Goal: Information Seeking & Learning: Understand process/instructions

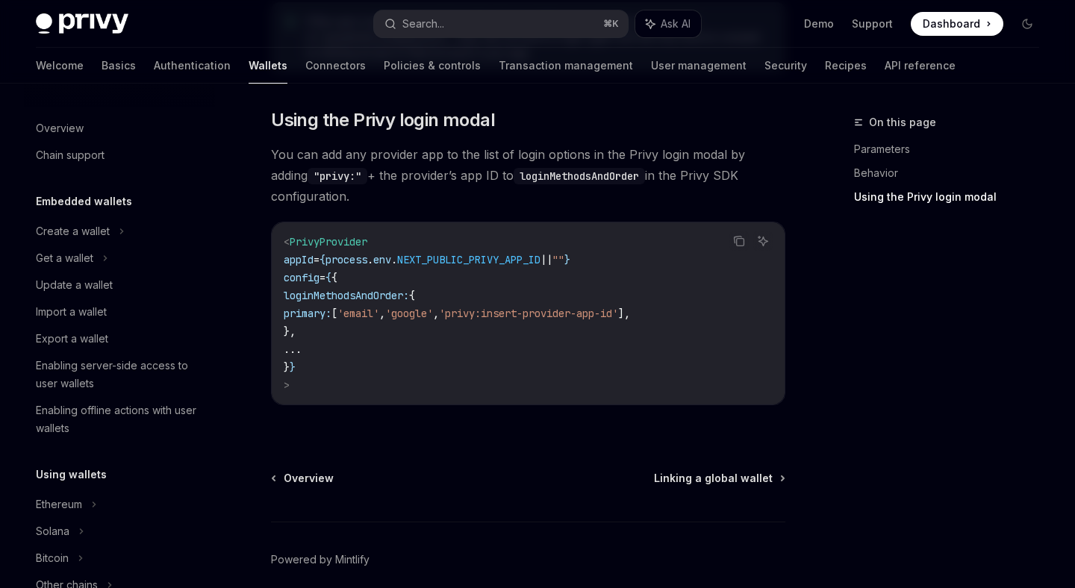
scroll to position [11, 0]
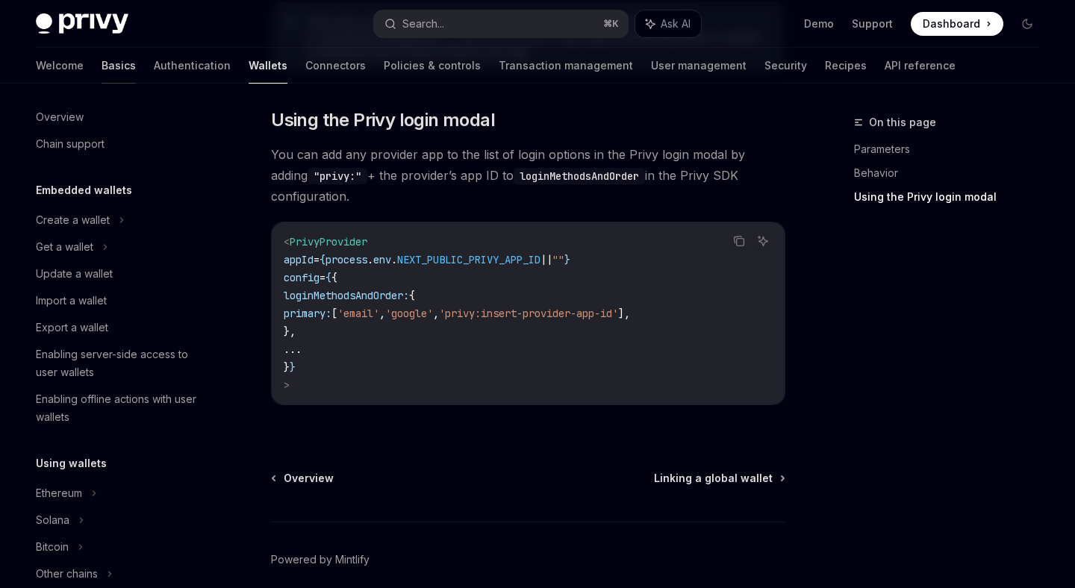
click at [102, 69] on link "Basics" at bounding box center [119, 66] width 34 height 36
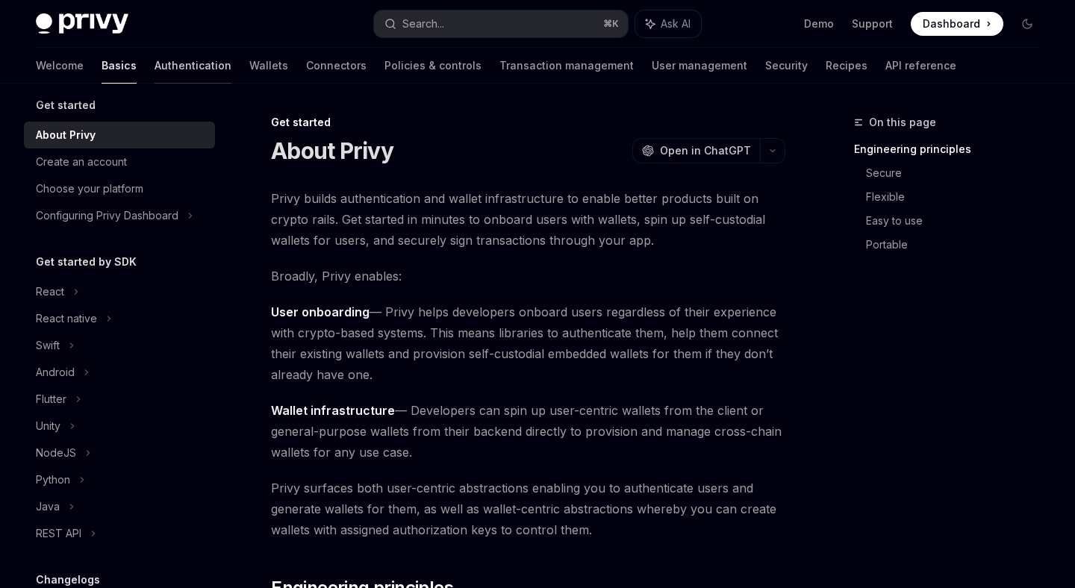
click at [155, 66] on link "Authentication" at bounding box center [193, 66] width 77 height 36
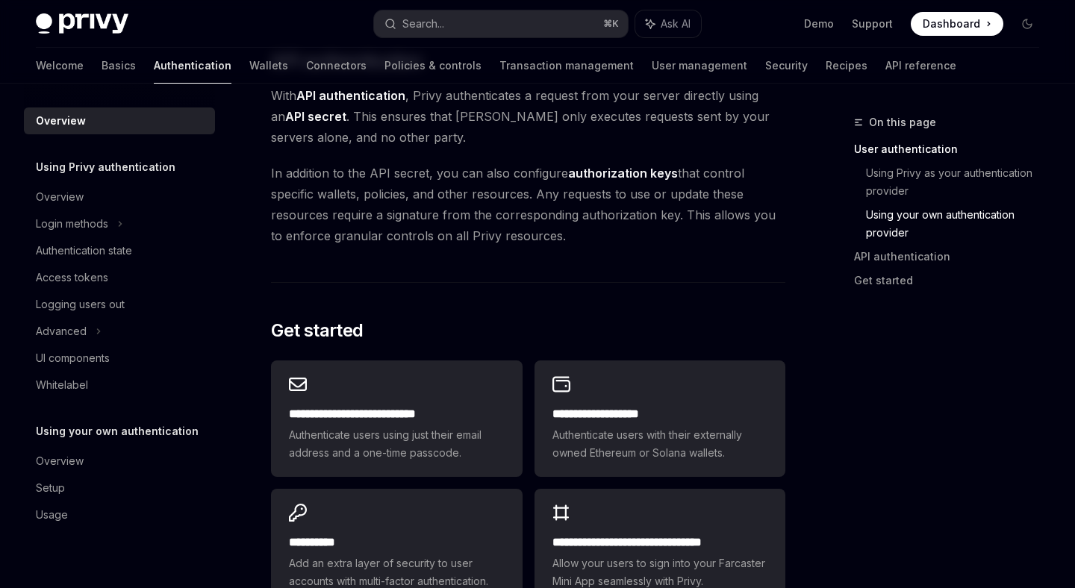
scroll to position [1285, 0]
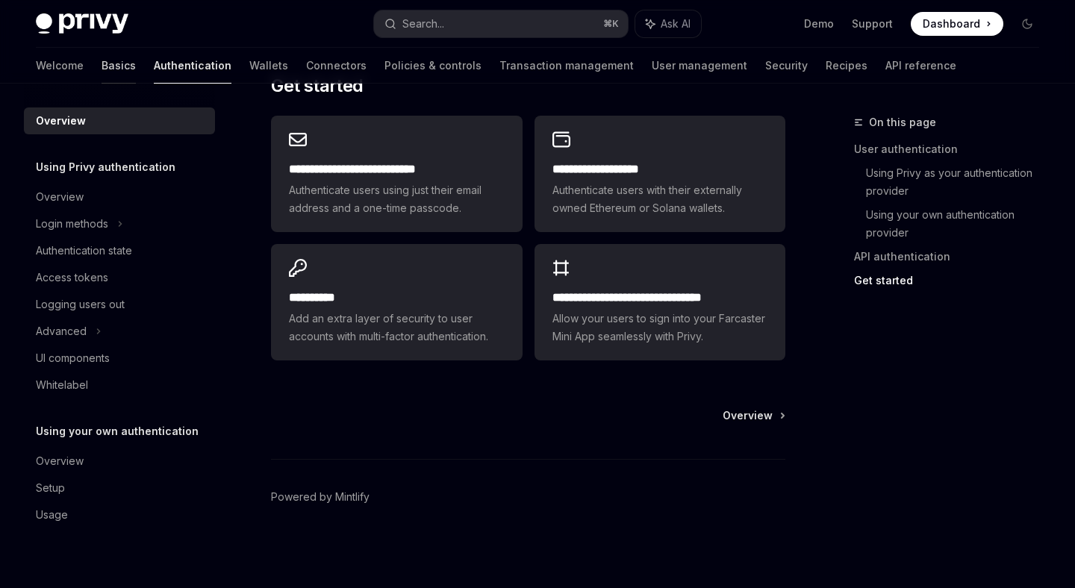
click at [102, 70] on link "Basics" at bounding box center [119, 66] width 34 height 36
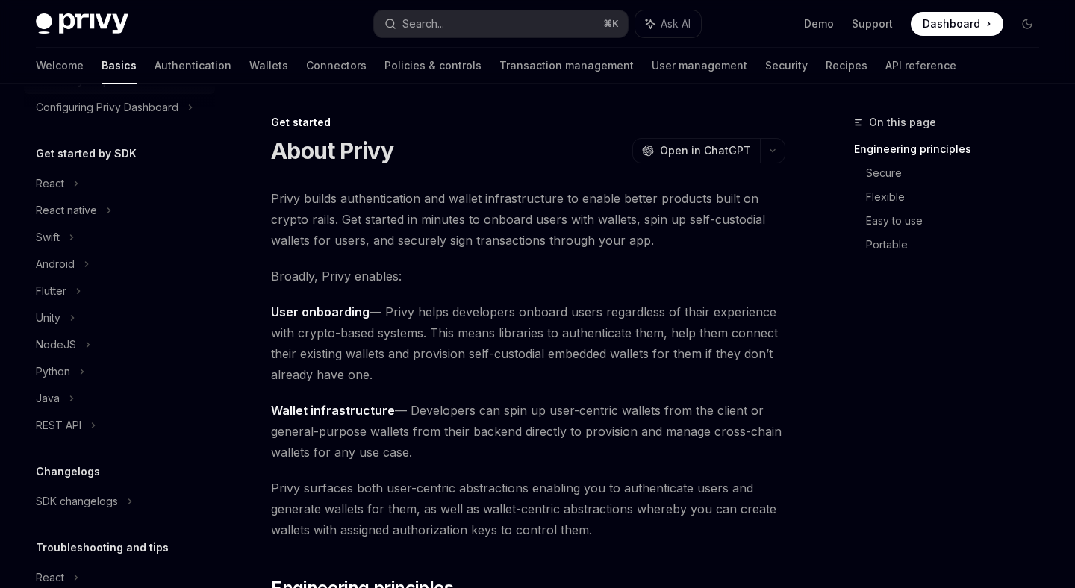
scroll to position [126, 0]
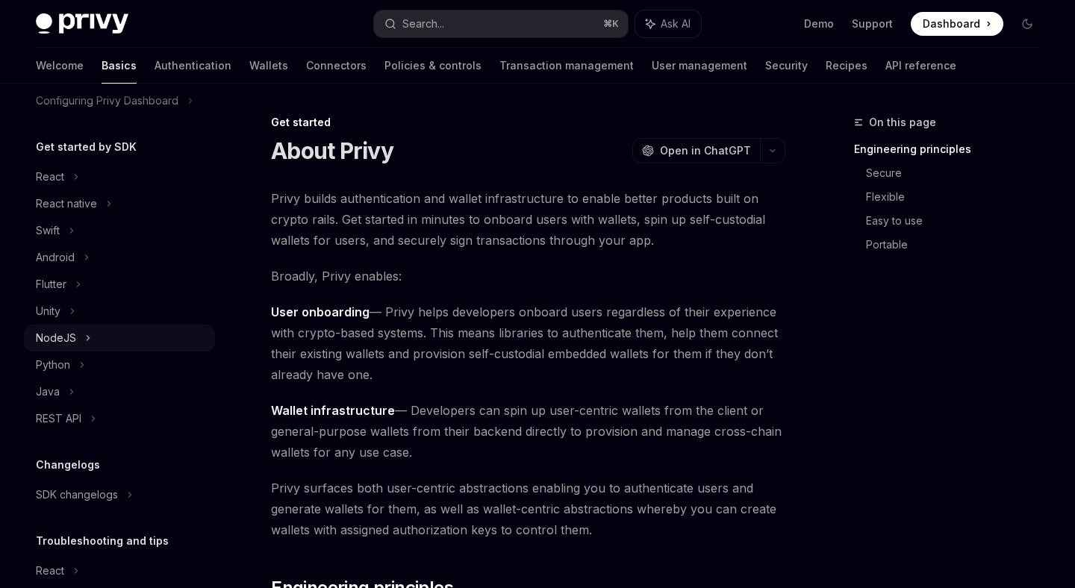
click at [81, 346] on div "NodeJS" at bounding box center [119, 338] width 191 height 27
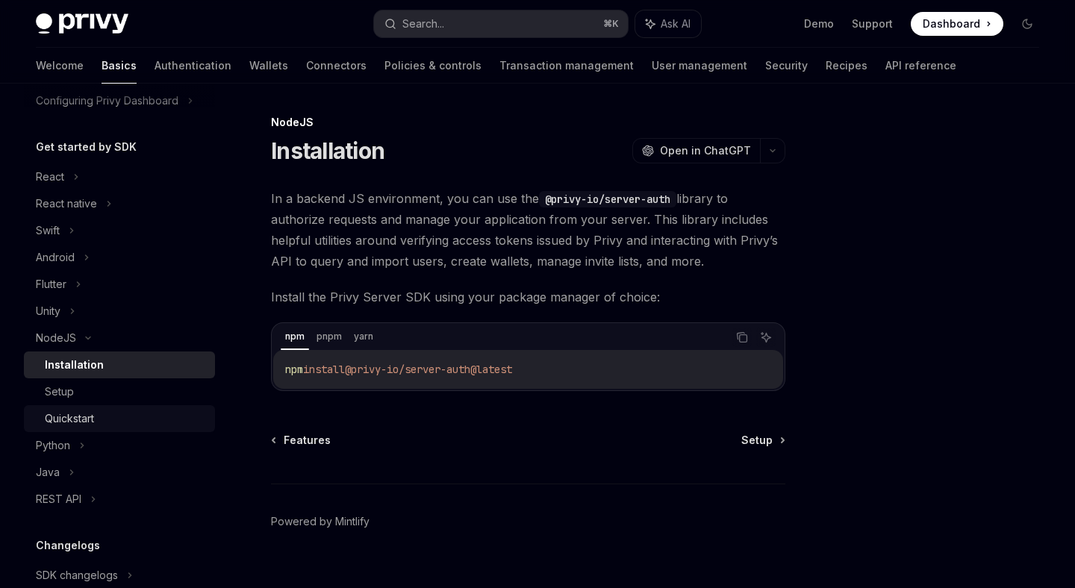
click at [125, 415] on div "Quickstart" at bounding box center [125, 419] width 161 height 18
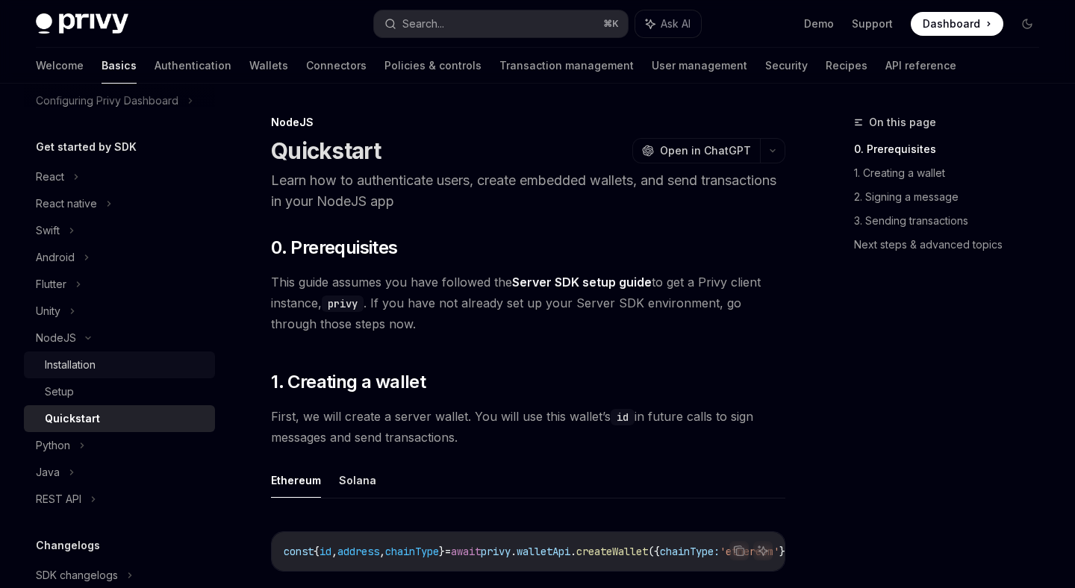
click at [143, 368] on div "Installation" at bounding box center [125, 365] width 161 height 18
type textarea "*"
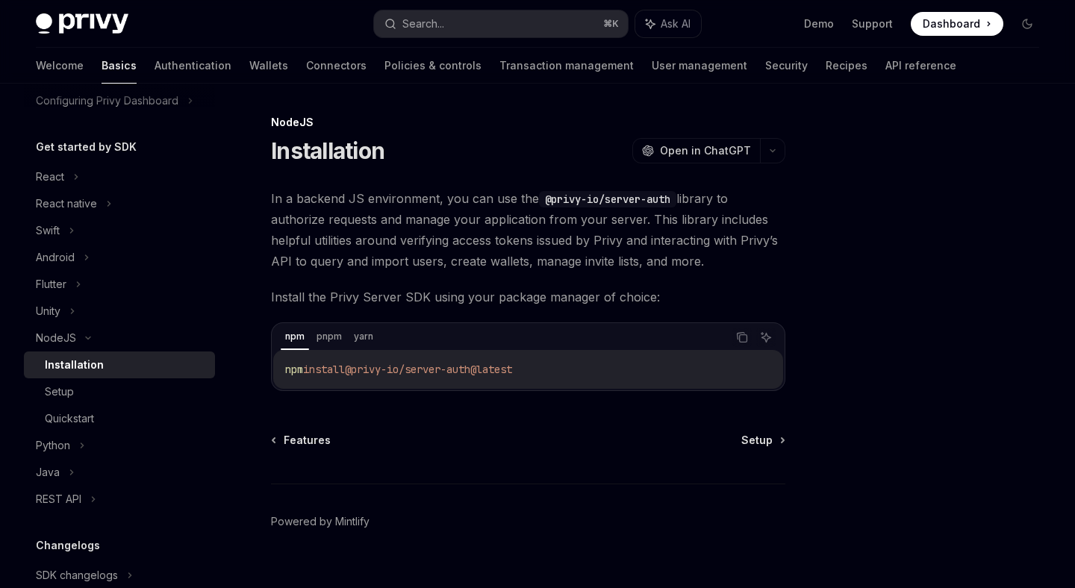
drag, startPoint x: 575, startPoint y: 368, endPoint x: 284, endPoint y: 372, distance: 291.9
click at [283, 372] on div "npm install @privy-io/server-auth@latest" at bounding box center [528, 369] width 510 height 39
copy span "npm install @privy-io/server-auth@latest"
click at [449, 23] on button "Search... ⌘ K" at bounding box center [500, 23] width 253 height 27
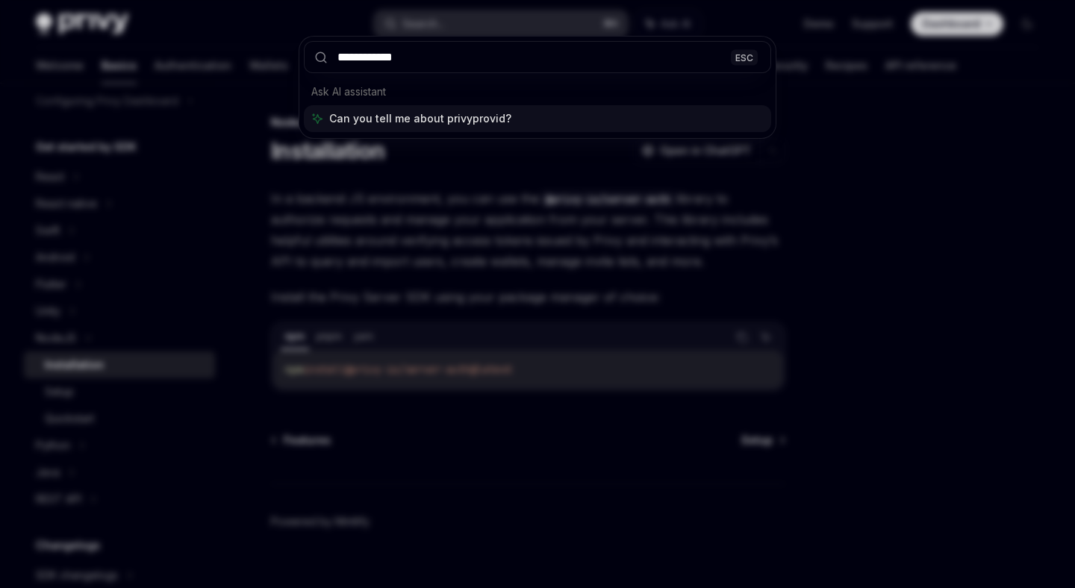
type input "**********"
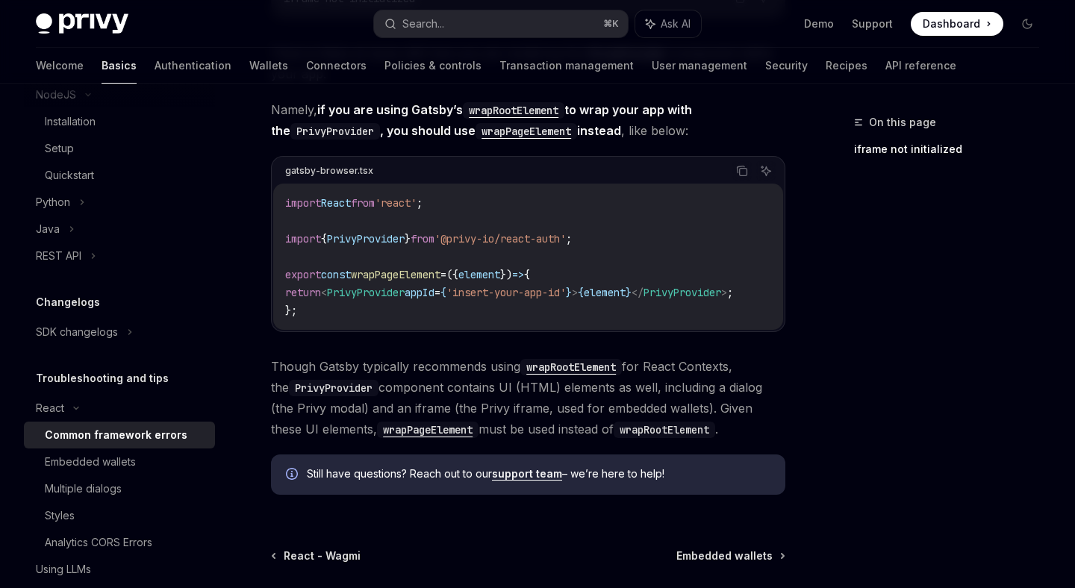
scroll to position [356, 0]
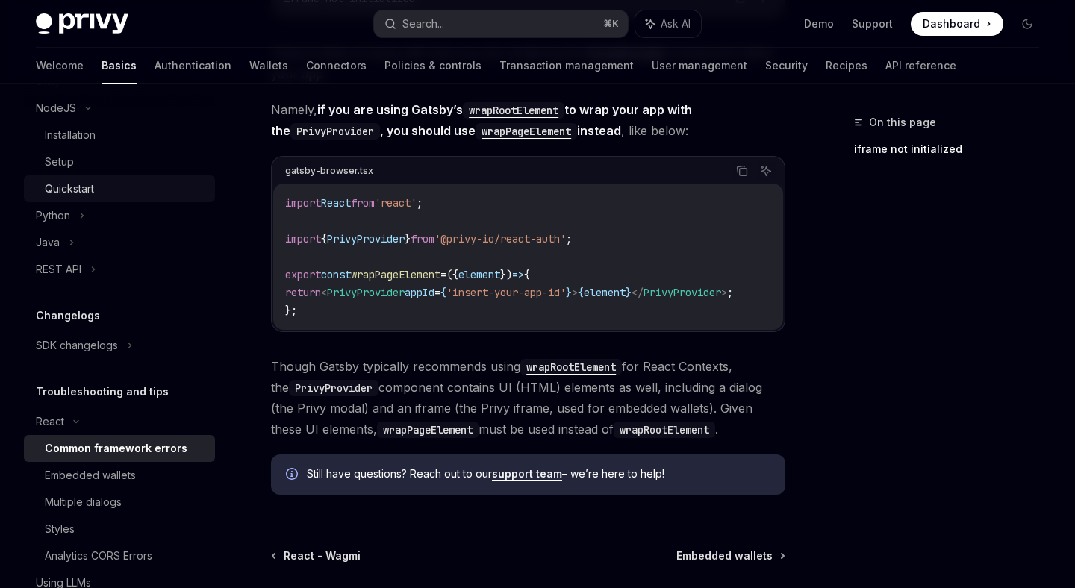
click at [83, 182] on div "Quickstart" at bounding box center [69, 189] width 49 height 18
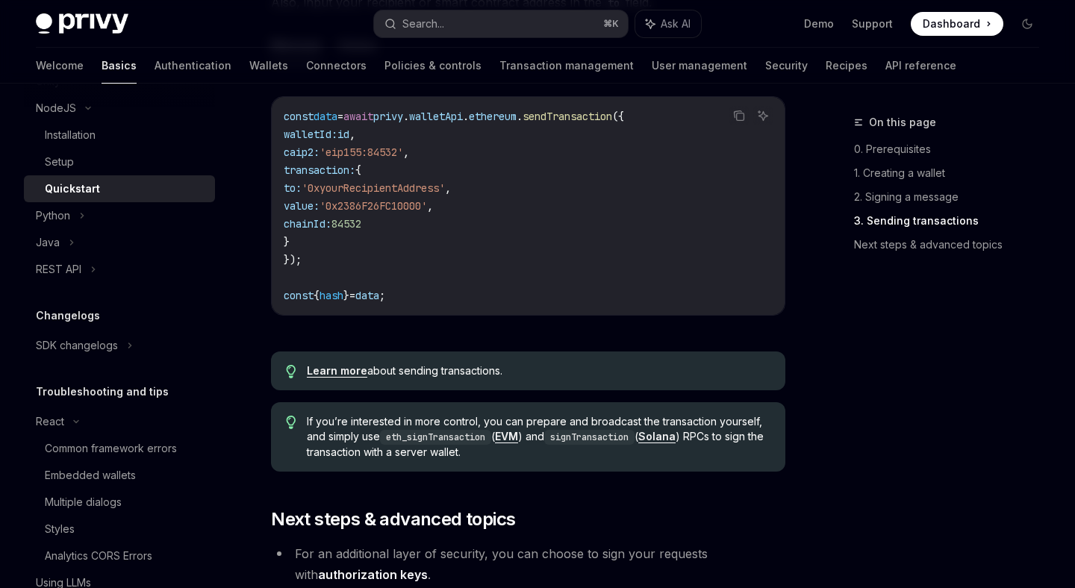
scroll to position [1273, 0]
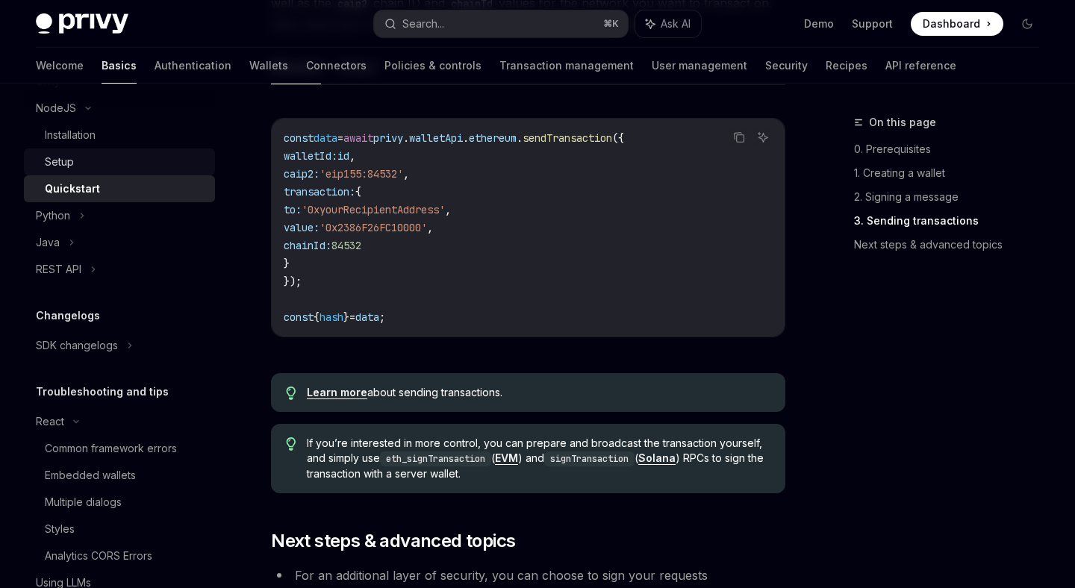
click at [124, 160] on div "Setup" at bounding box center [125, 162] width 161 height 18
type textarea "*"
